Goal: Navigation & Orientation: Go to known website

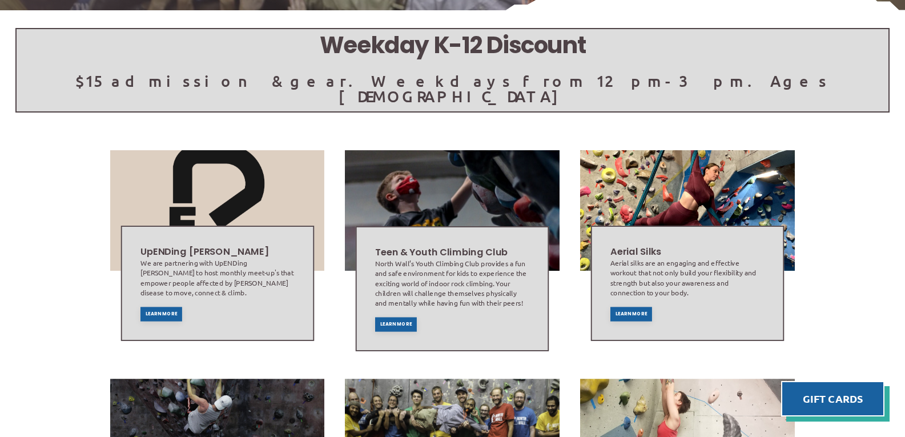
scroll to position [280, 0]
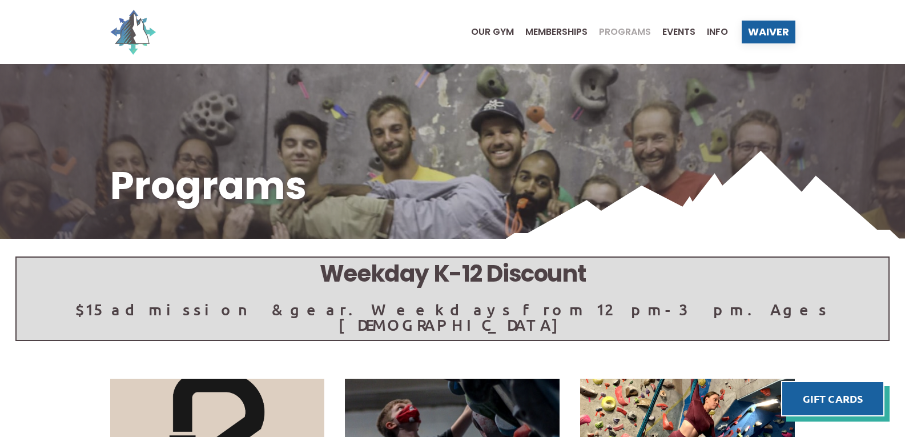
click at [135, 31] on img at bounding box center [133, 32] width 46 height 46
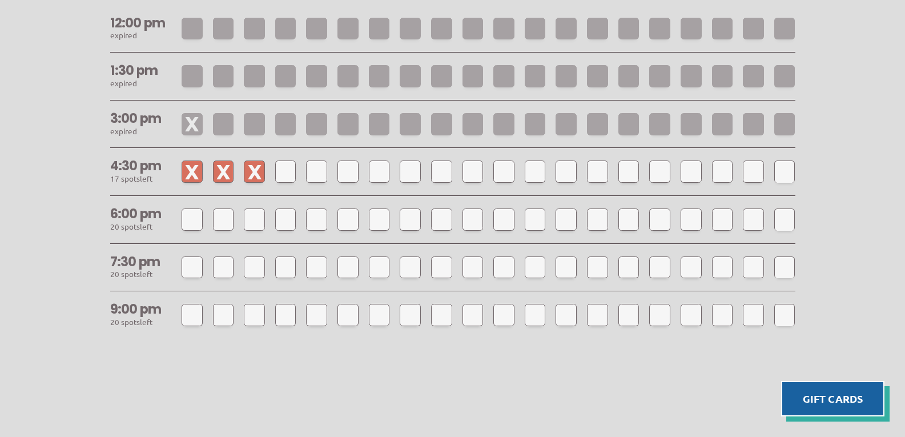
scroll to position [1143, 0]
